Goal: Find specific page/section: Find specific page/section

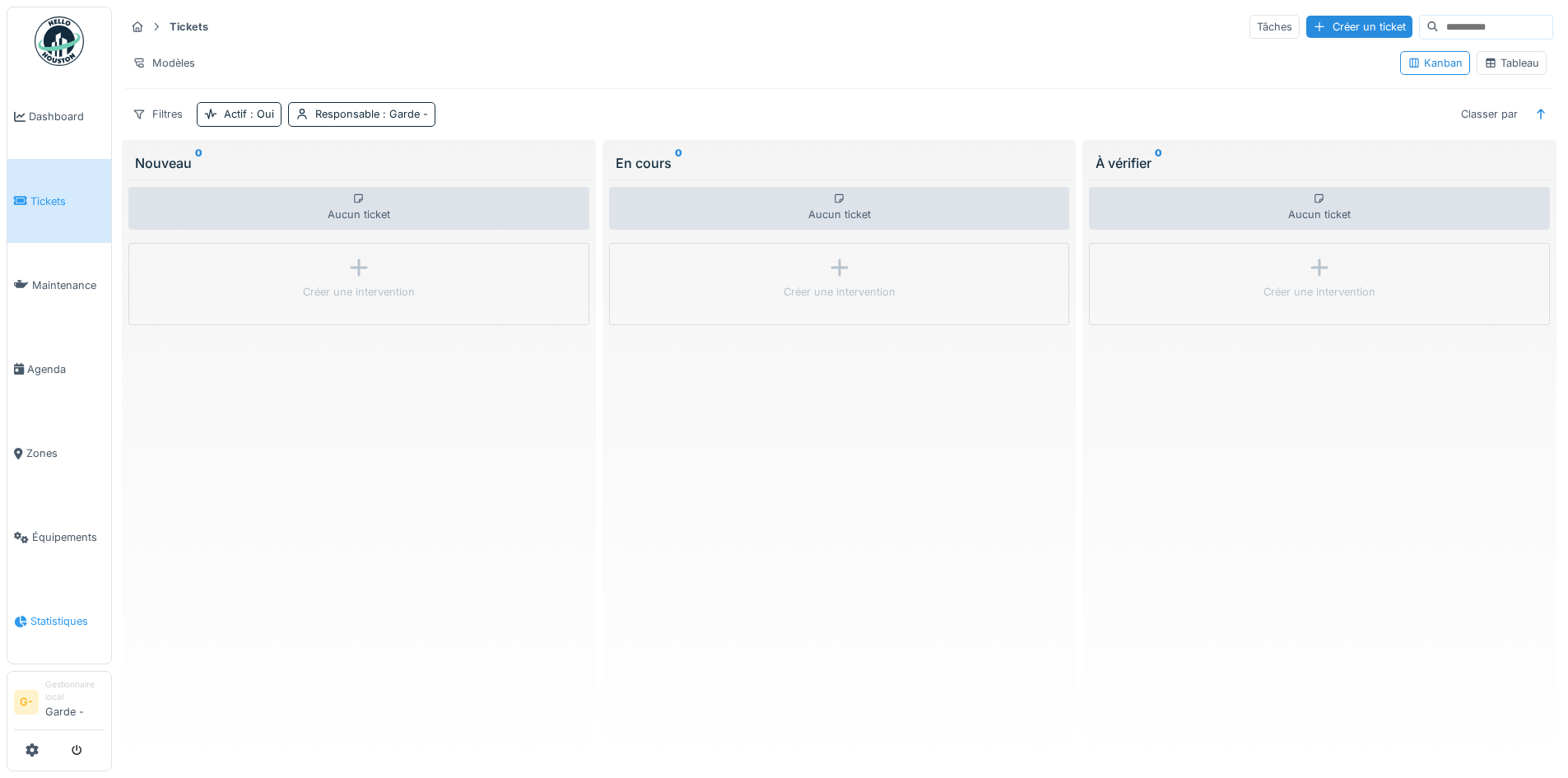
click at [62, 622] on span "Statistiques" at bounding box center [68, 620] width 74 height 15
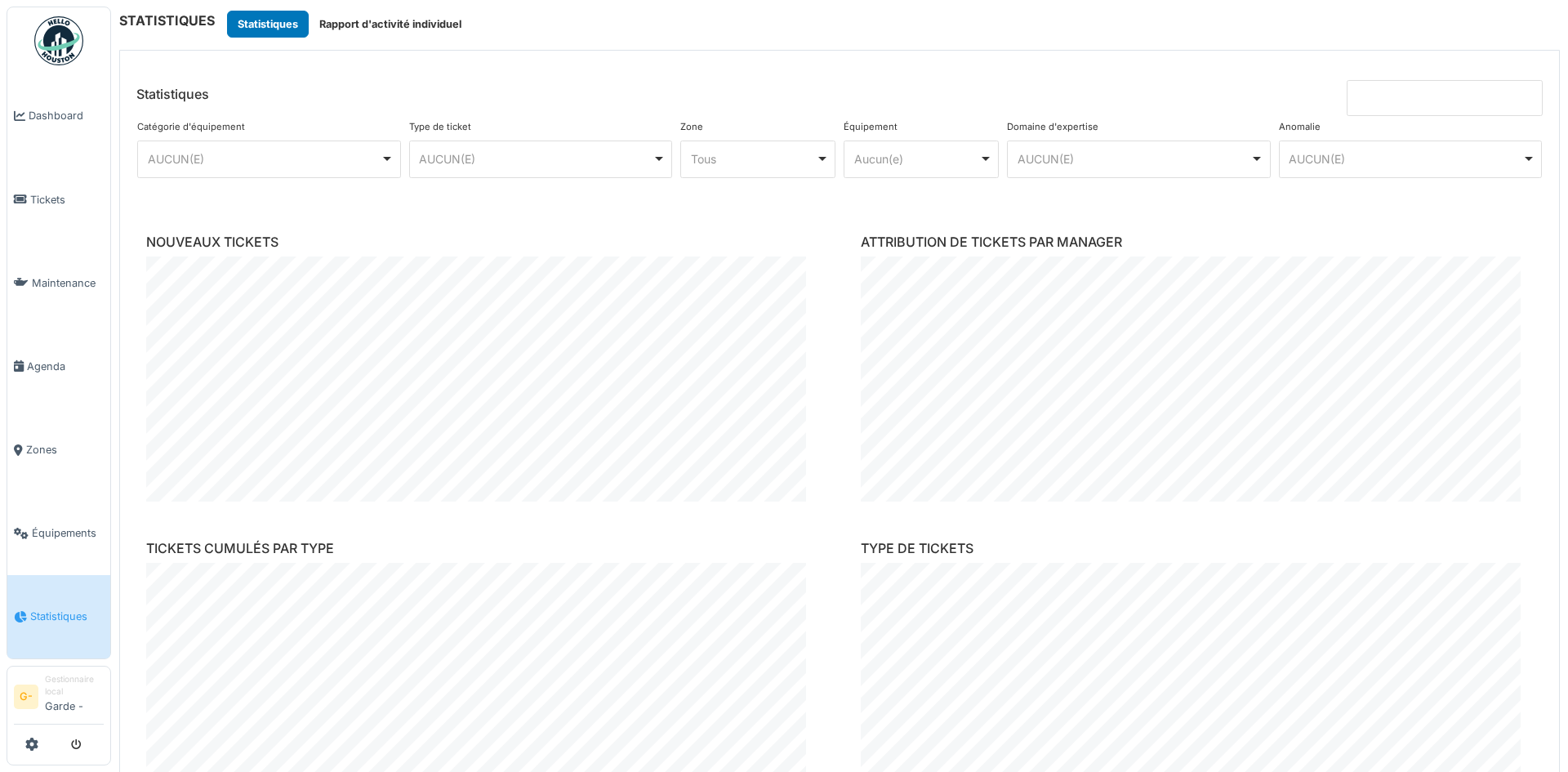
click at [381, 153] on div "AUCUN(E) Remove item" at bounding box center [270, 158] width 250 height 24
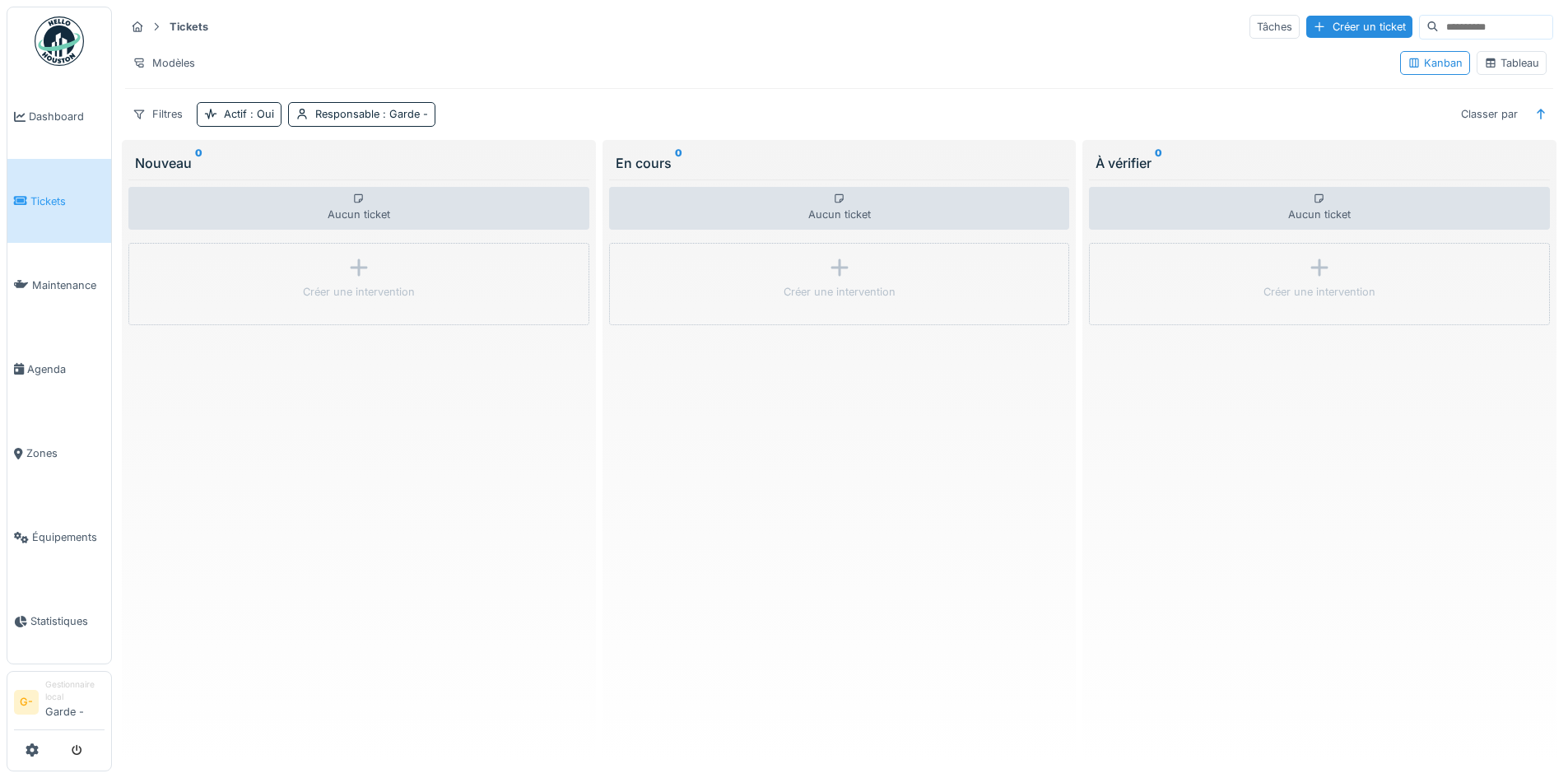
click at [1439, 30] on input at bounding box center [1495, 27] width 114 height 23
type input "******"
click at [1496, 68] on div "Tableau" at bounding box center [1513, 63] width 55 height 15
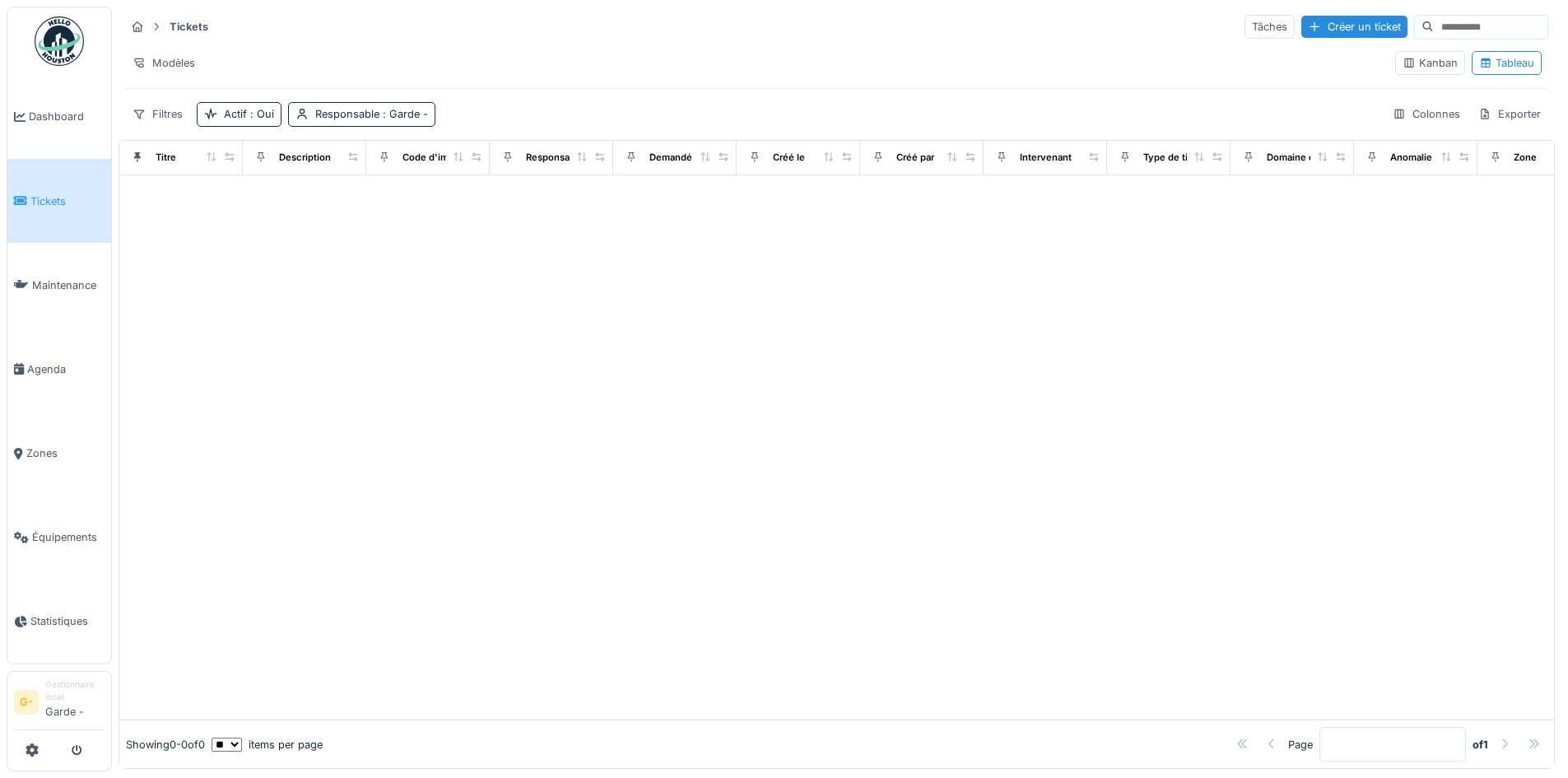
click at [1434, 27] on input at bounding box center [1491, 27] width 114 height 23
